Goal: Task Accomplishment & Management: Use online tool/utility

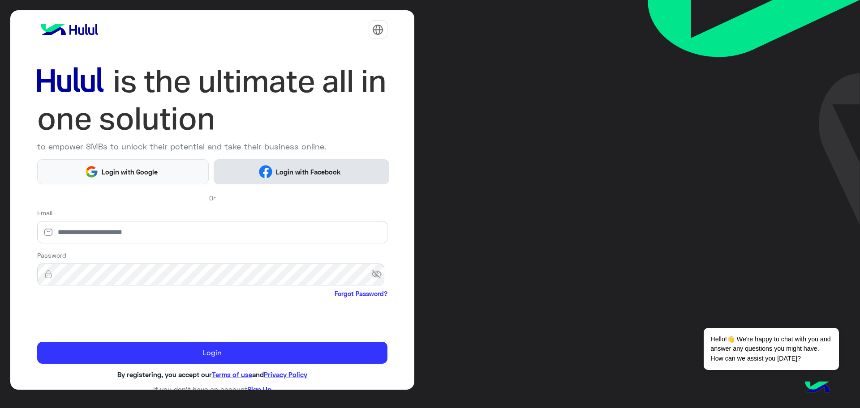
click at [272, 171] on span "Login with Facebook" at bounding box center [308, 172] width 72 height 10
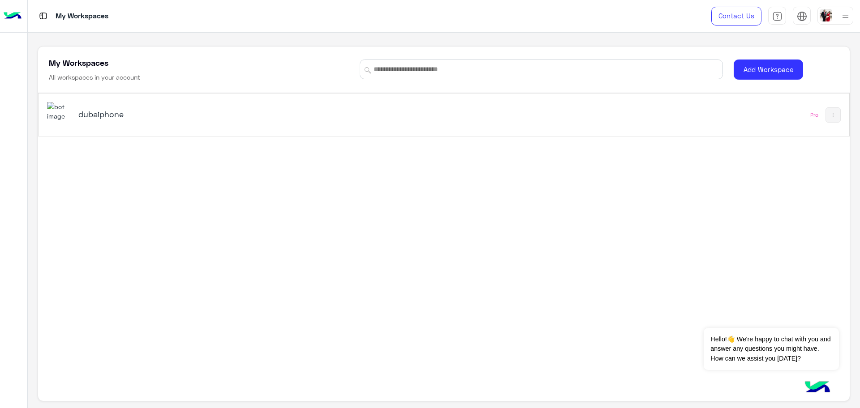
click at [103, 110] on h5 "dubaiphone" at bounding box center [221, 114] width 286 height 11
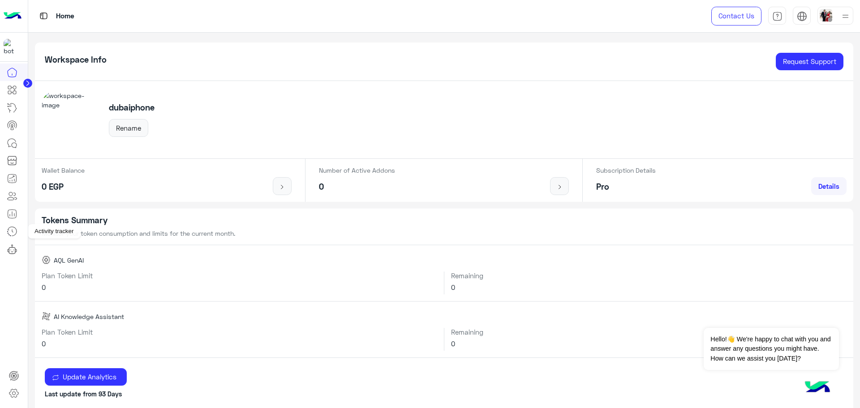
click at [13, 237] on icon at bounding box center [12, 231] width 11 height 11
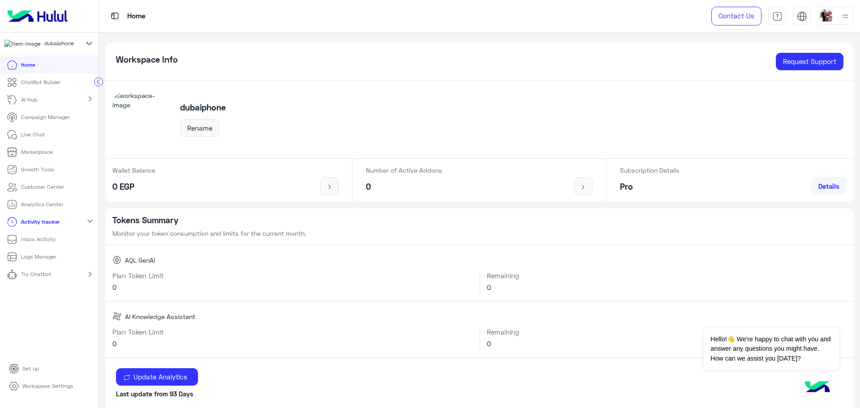
click at [52, 257] on p "Logs Manager" at bounding box center [38, 257] width 35 height 8
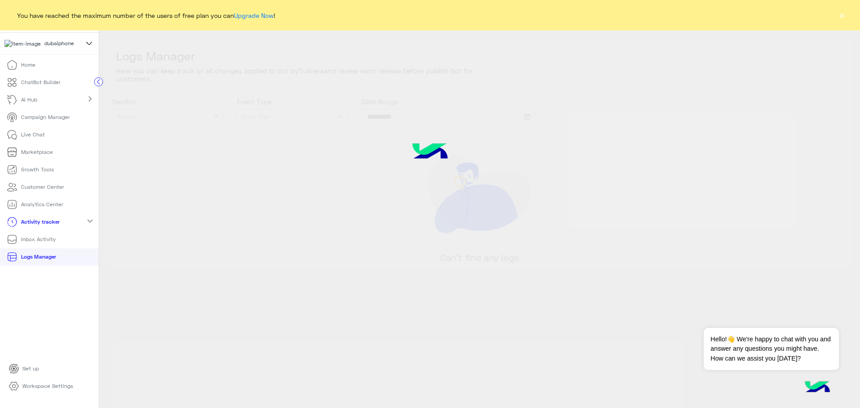
type input "**********"
click at [841, 17] on button "×" at bounding box center [841, 15] width 9 height 9
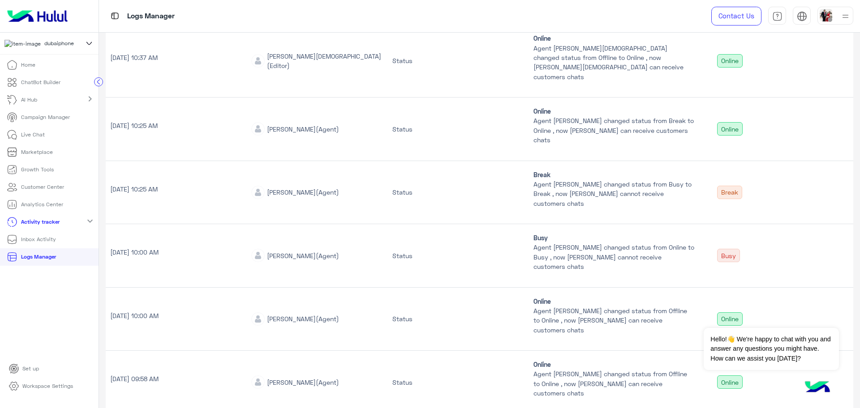
scroll to position [168, 0]
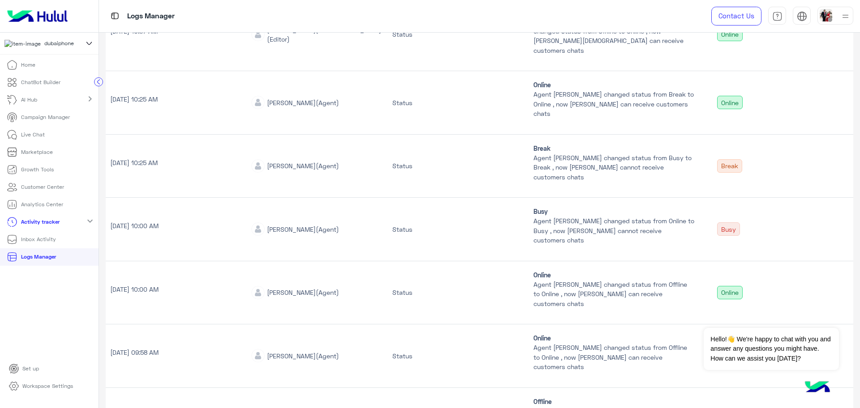
click at [312, 288] on div "[PERSON_NAME] (Agent)" at bounding box center [303, 292] width 72 height 9
click at [821, 320] on button "Dismiss ✕" at bounding box center [812, 317] width 54 height 18
click at [285, 324] on td "[PERSON_NAME] (Agent)" at bounding box center [317, 356] width 141 height 64
